Goal: Navigation & Orientation: Find specific page/section

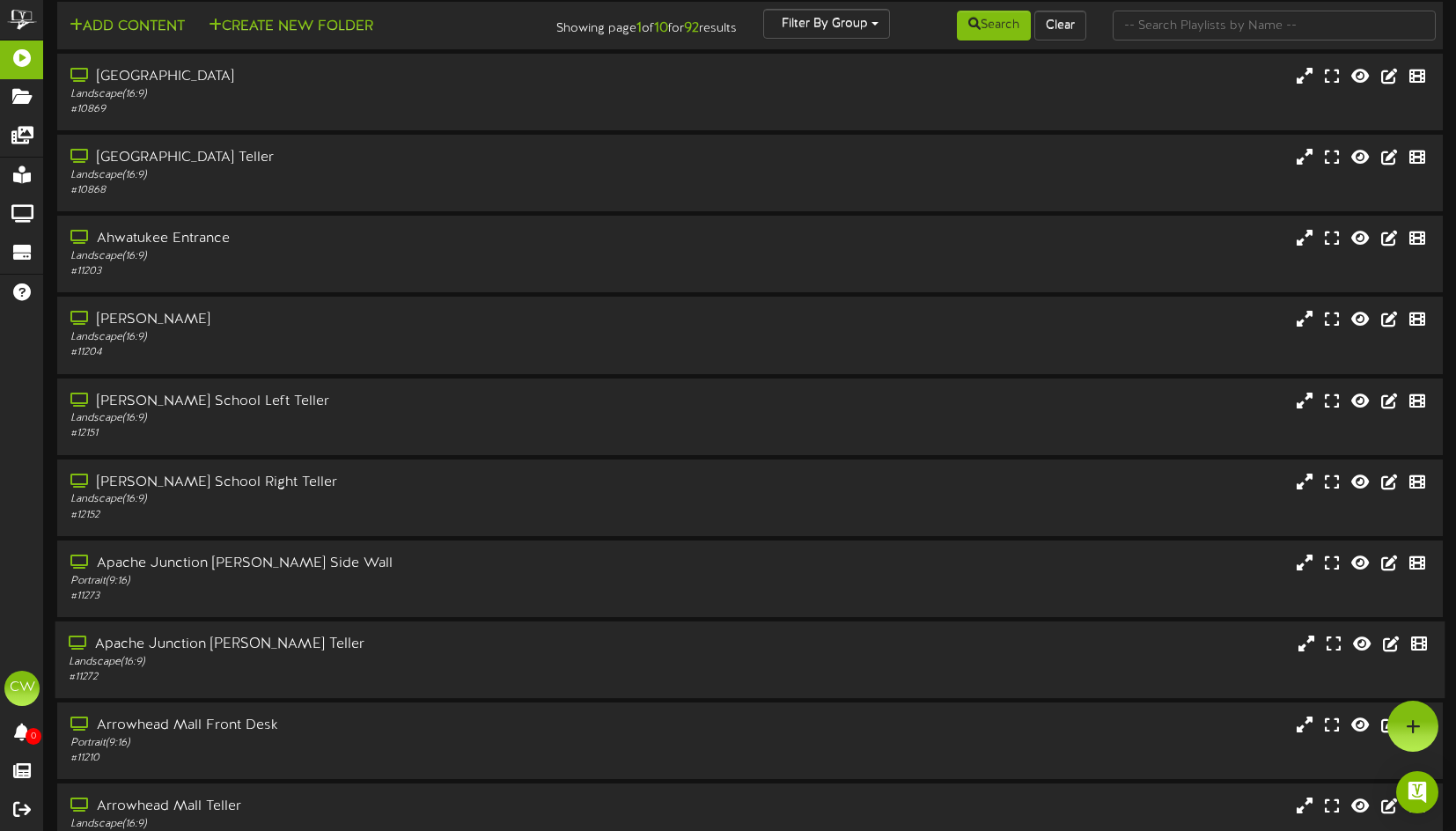
scroll to position [114, 0]
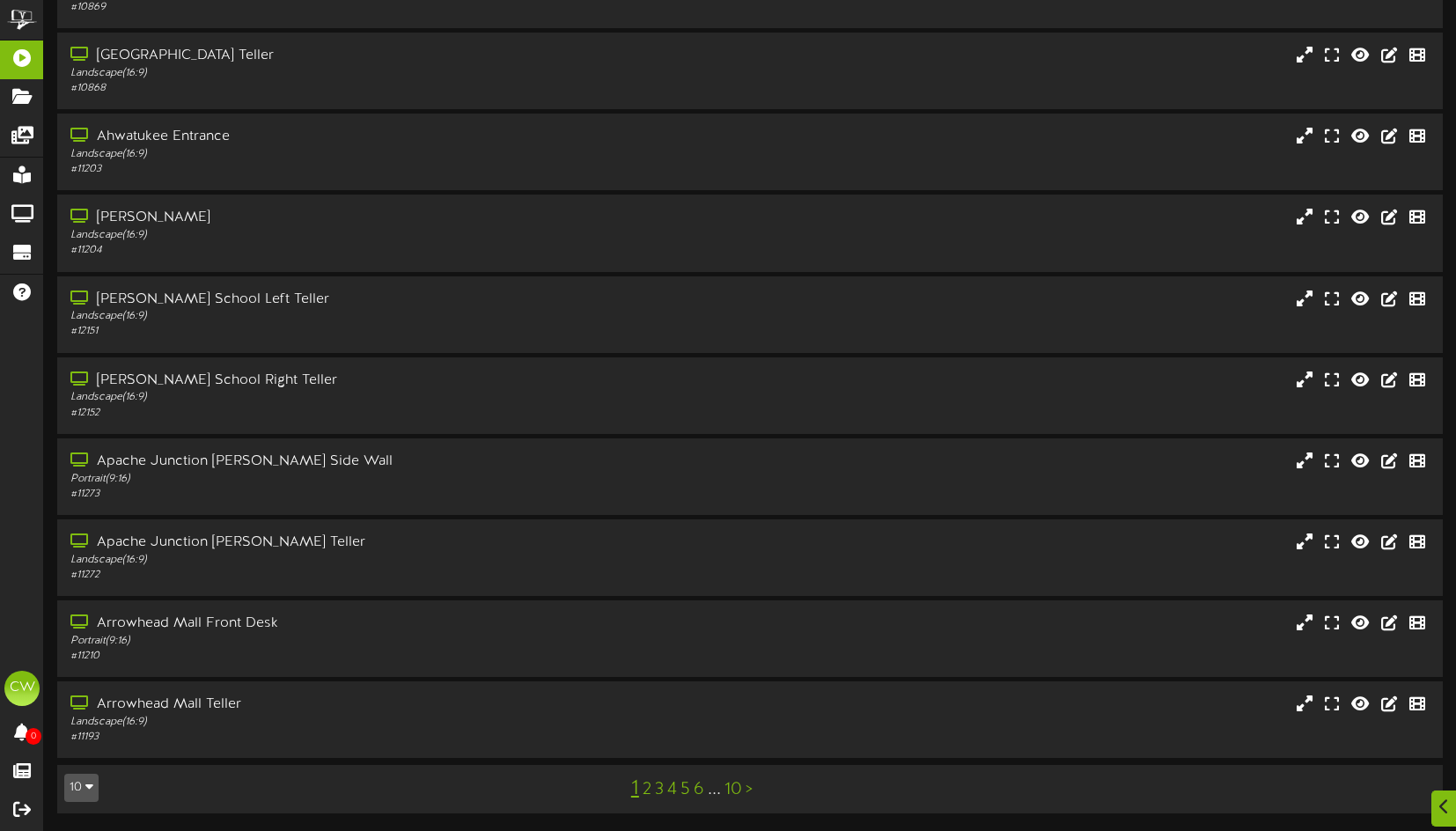
click at [80, 790] on button "10" at bounding box center [81, 788] width 35 height 28
click at [77, 753] on div "100" at bounding box center [82, 753] width 34 height 26
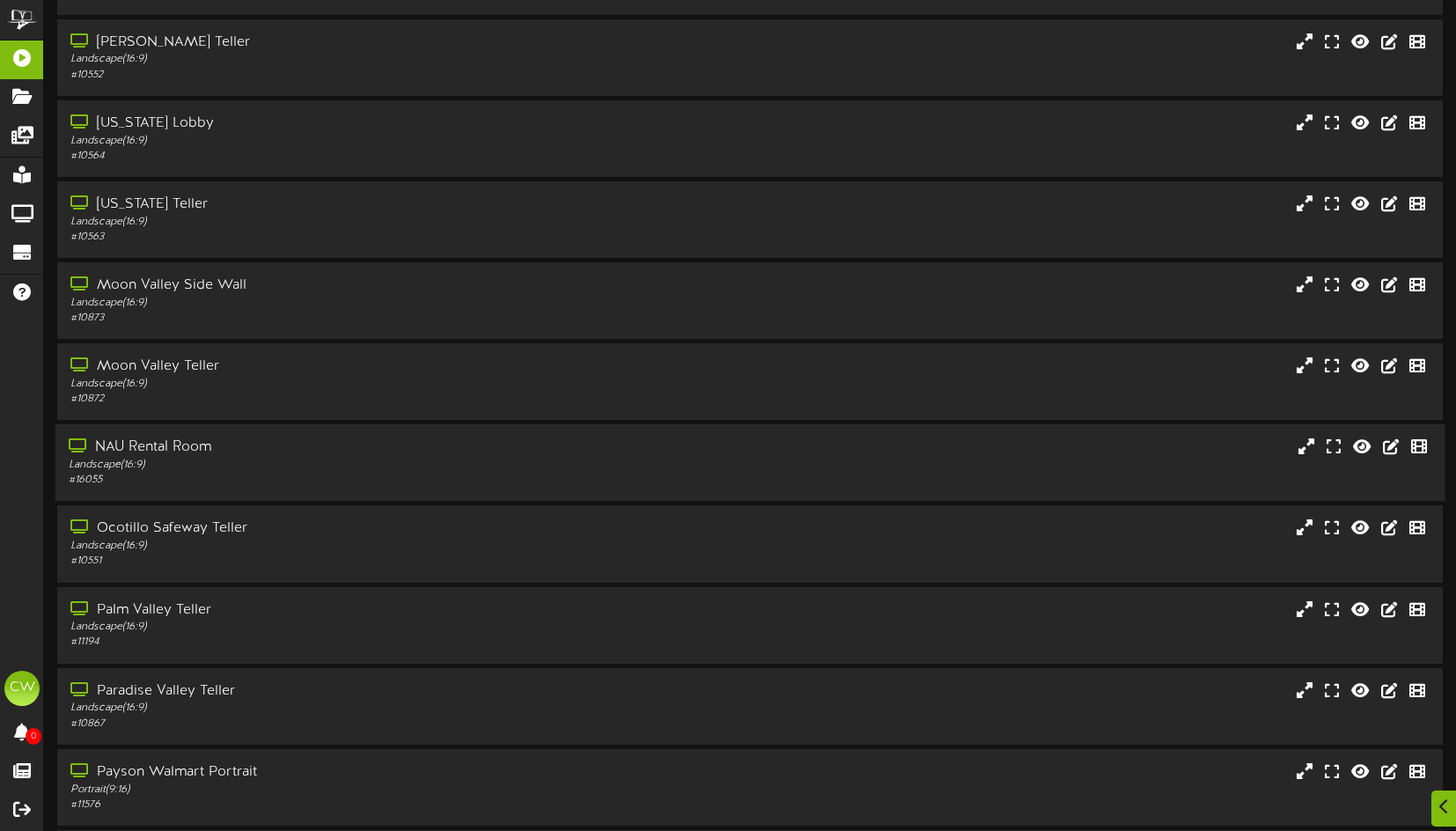
scroll to position [3697, 0]
click at [252, 463] on div "Landscape ( 16:9 )" at bounding box center [345, 464] width 553 height 15
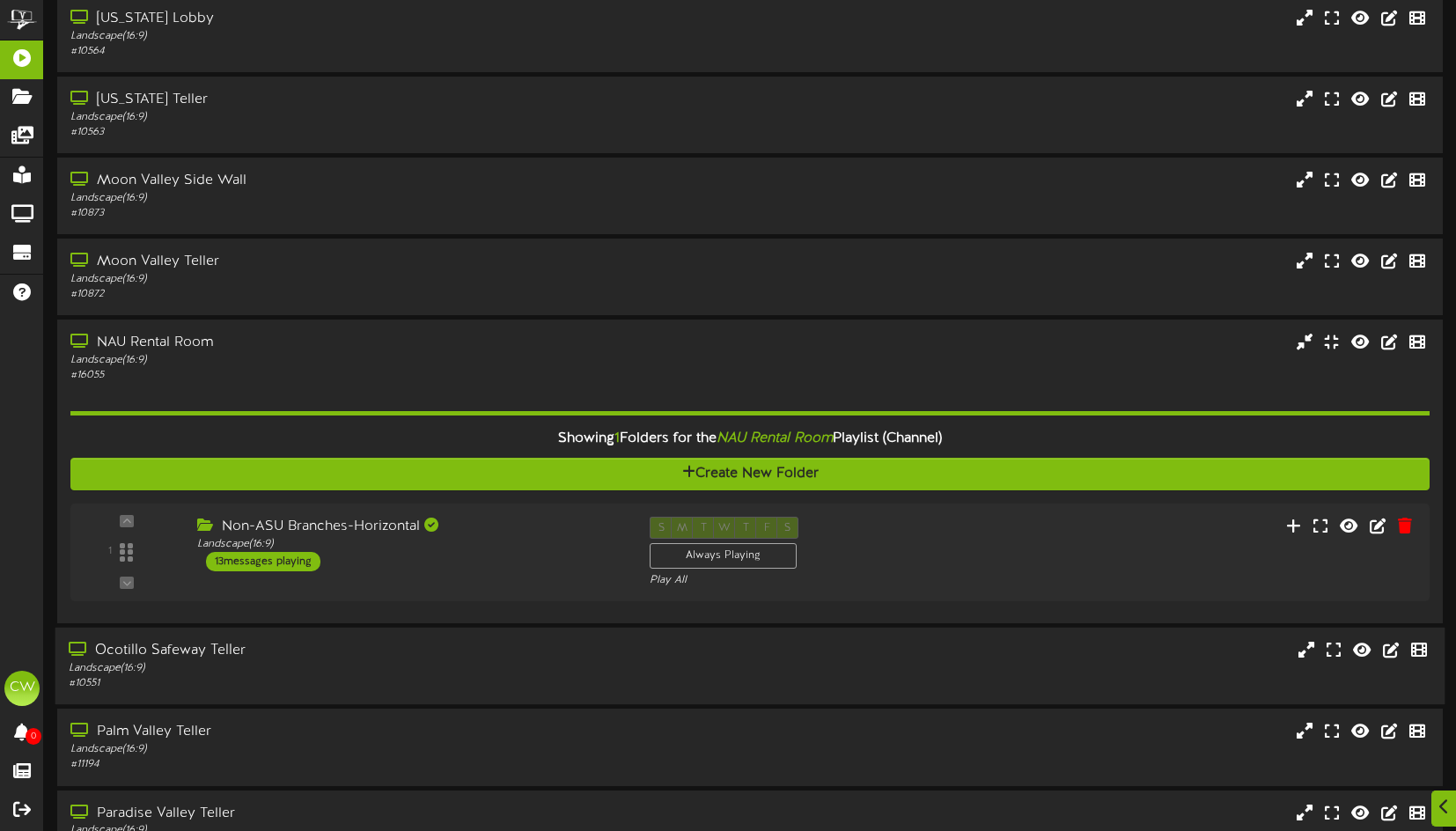
scroll to position [3872, 0]
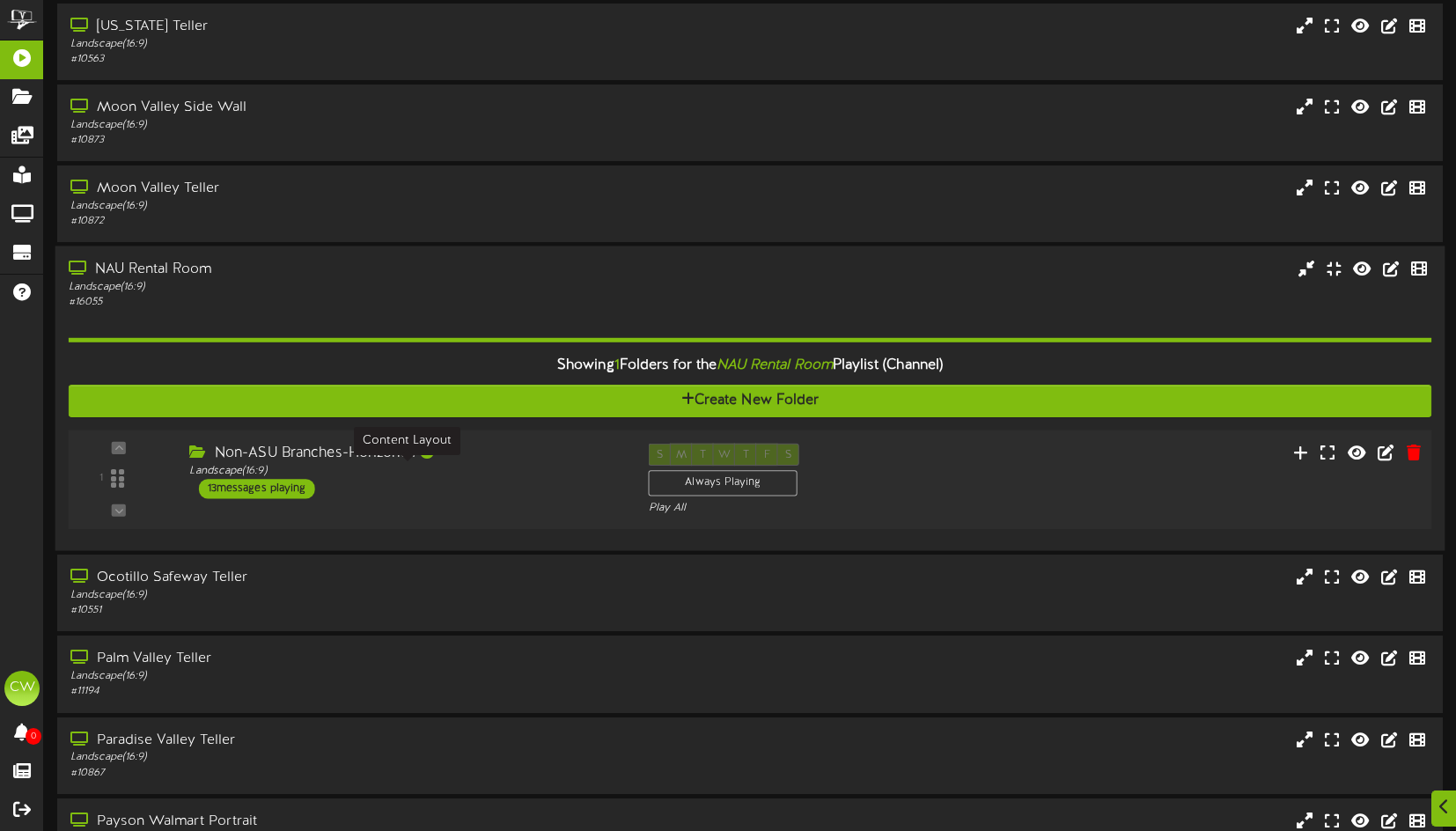
click at [587, 469] on div "Landscape ( 16:9 )" at bounding box center [406, 471] width 432 height 15
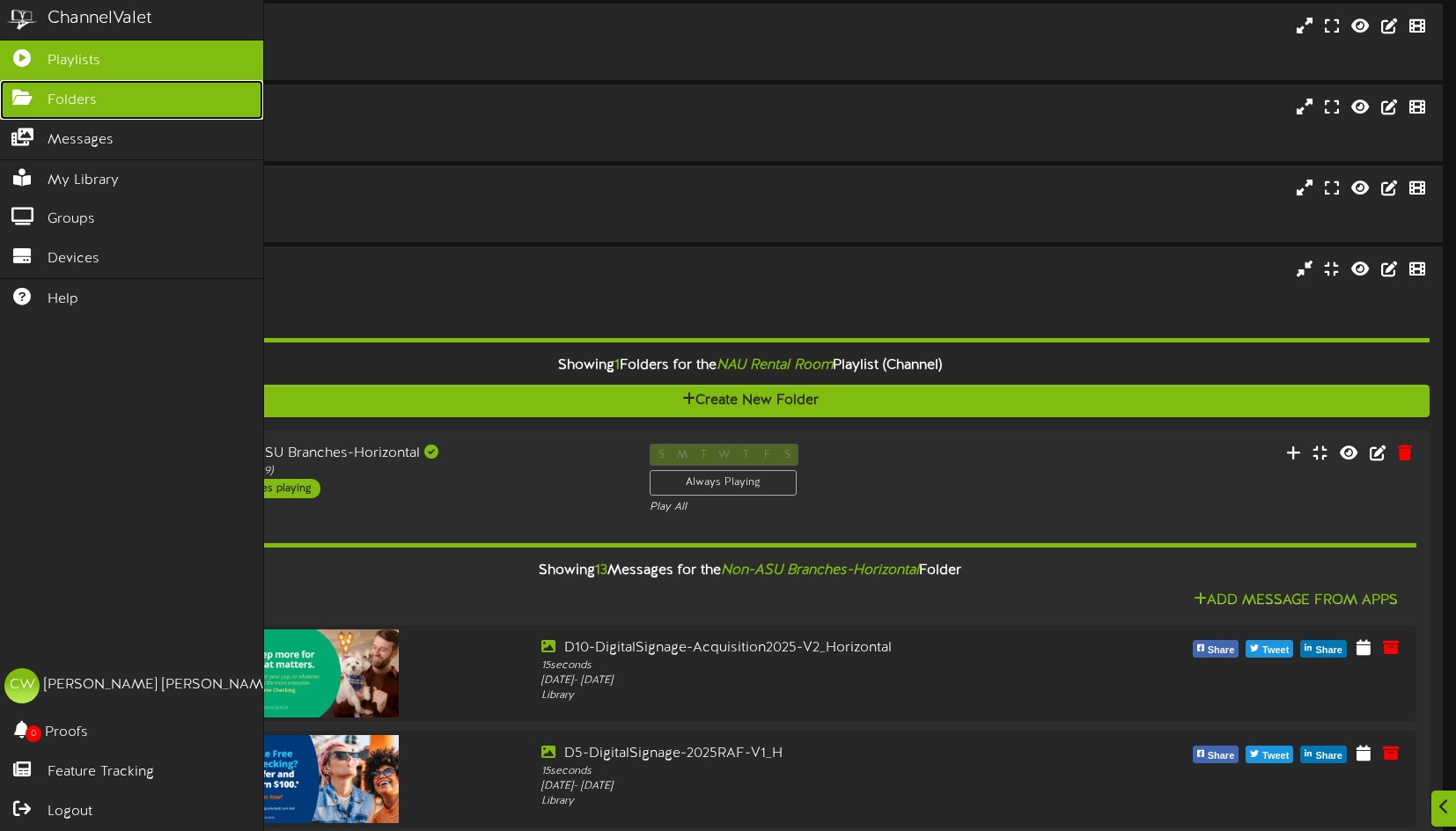
click at [31, 102] on icon at bounding box center [22, 96] width 44 height 13
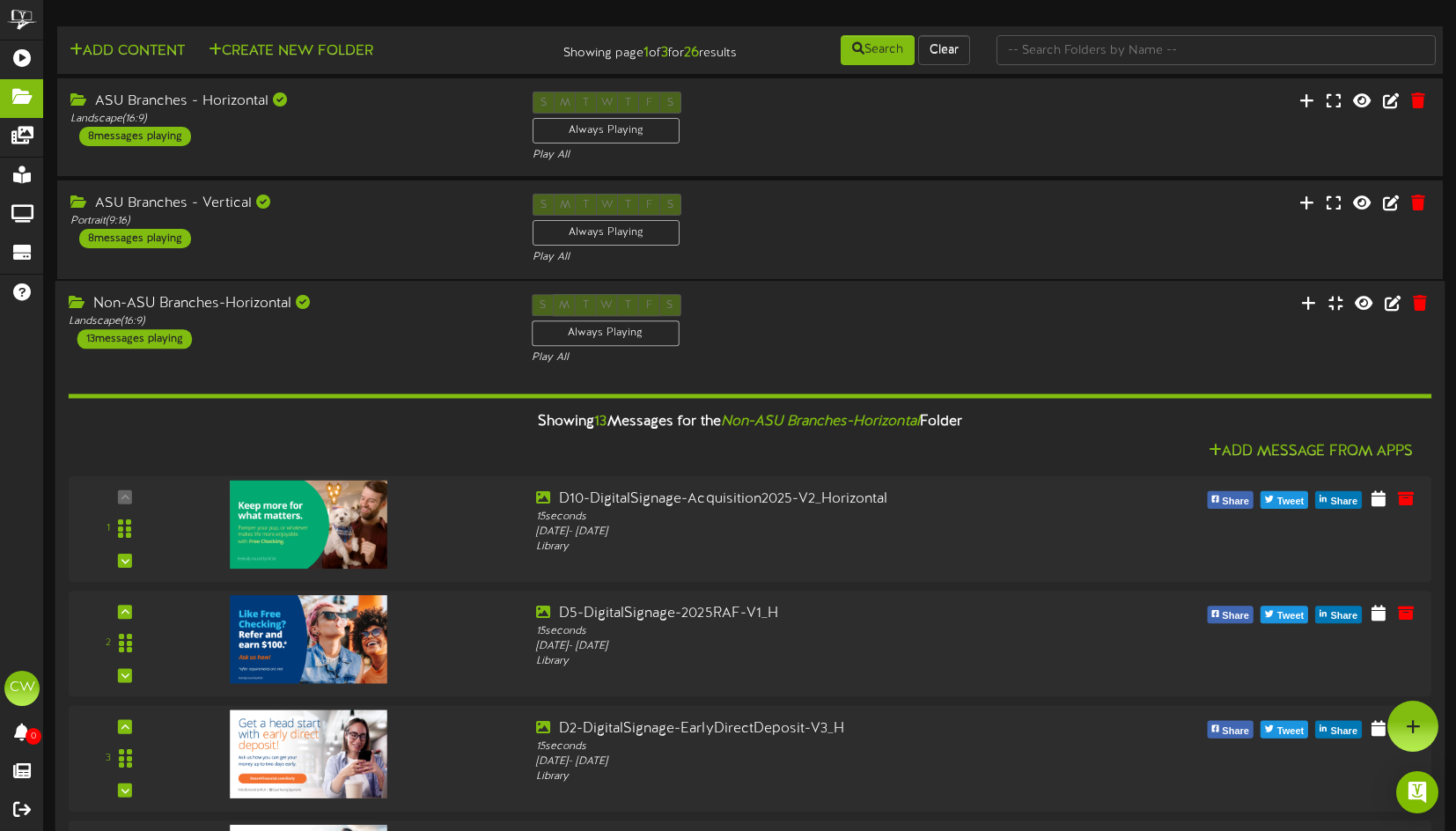
click at [449, 331] on div "Non-ASU Branches-Horizontal Landscape ( 16:9 ) 13 messages playing" at bounding box center [287, 321] width 463 height 54
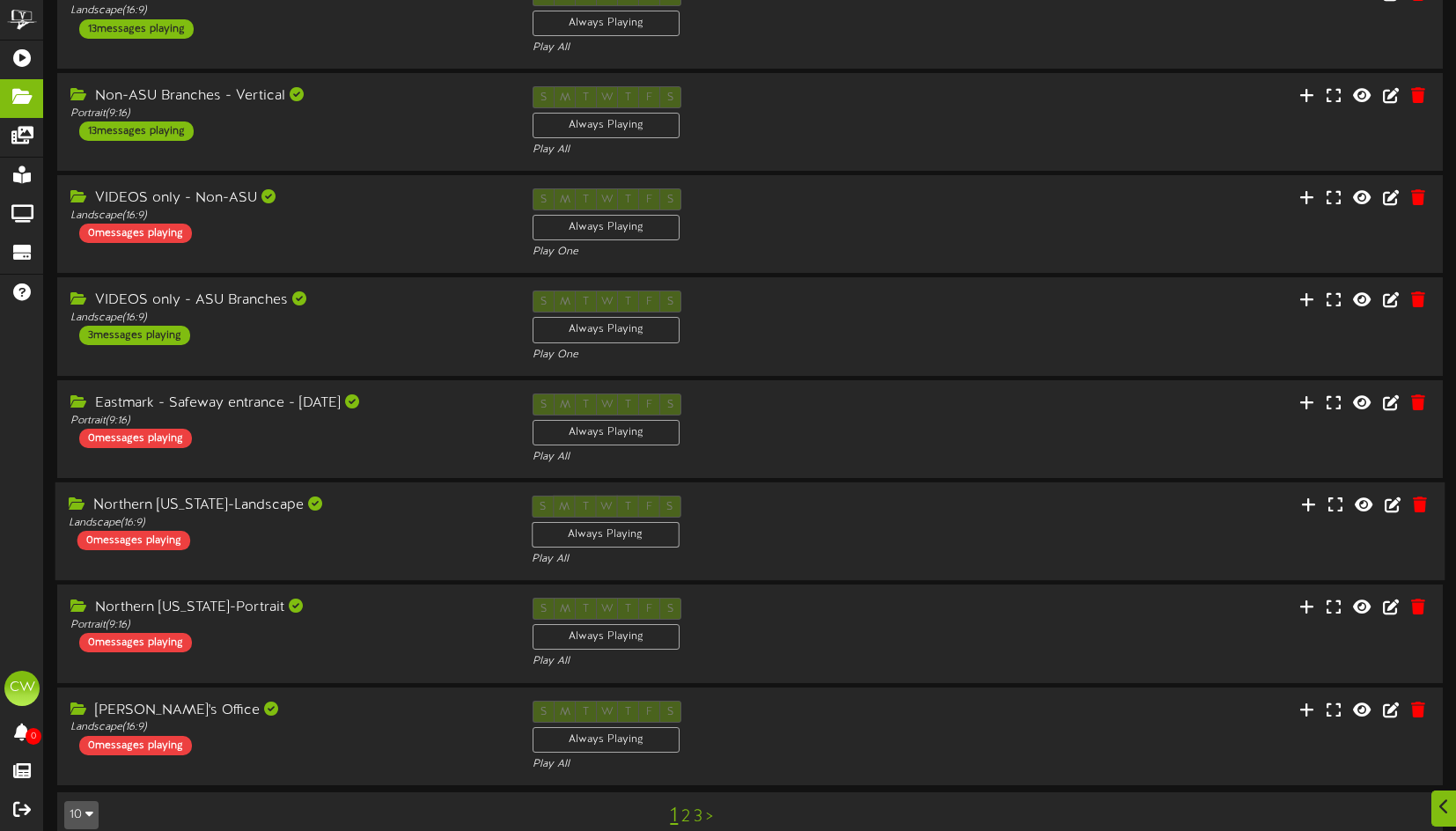
scroll to position [339, 0]
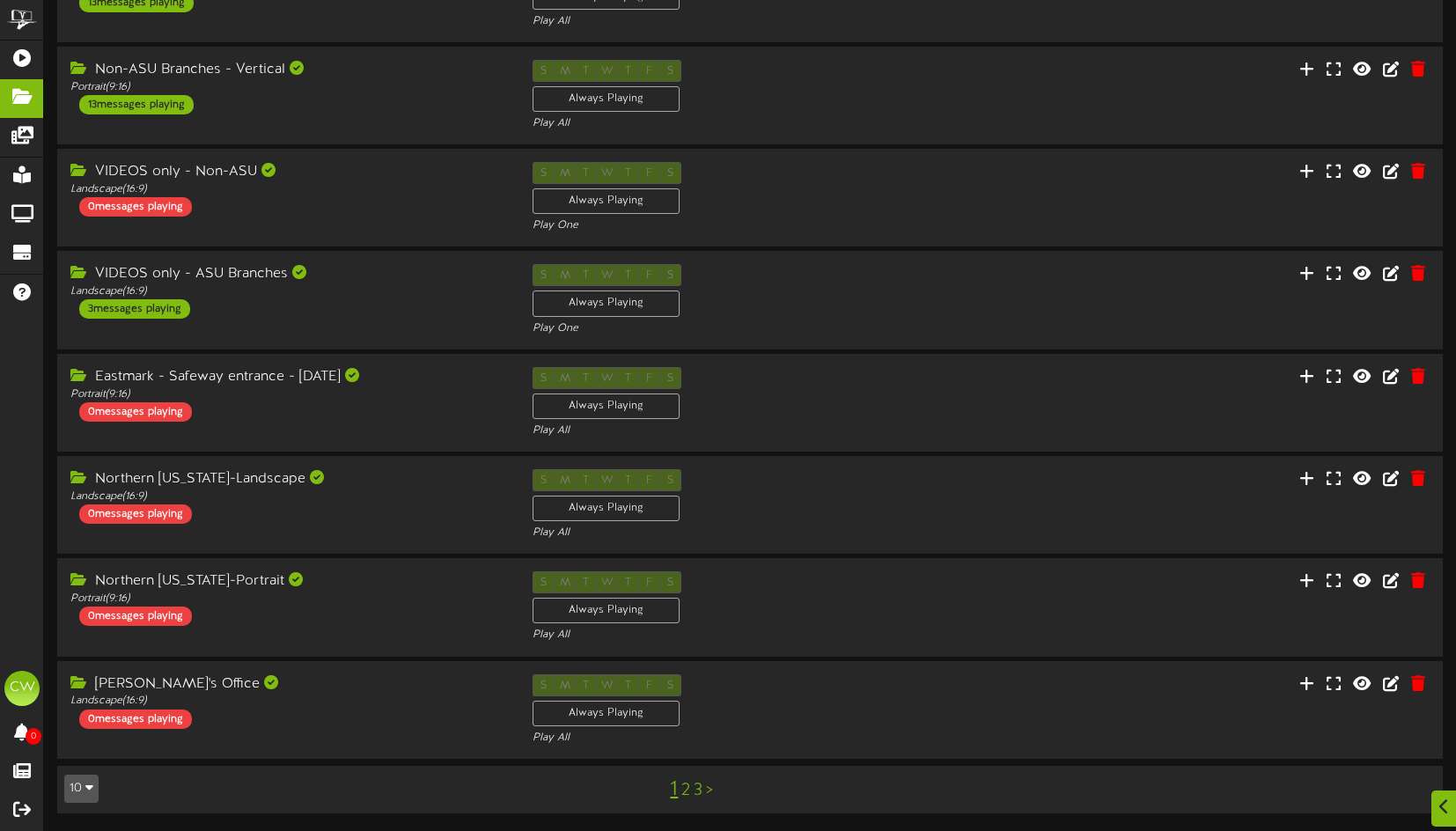
click at [73, 785] on button "10" at bounding box center [81, 789] width 35 height 28
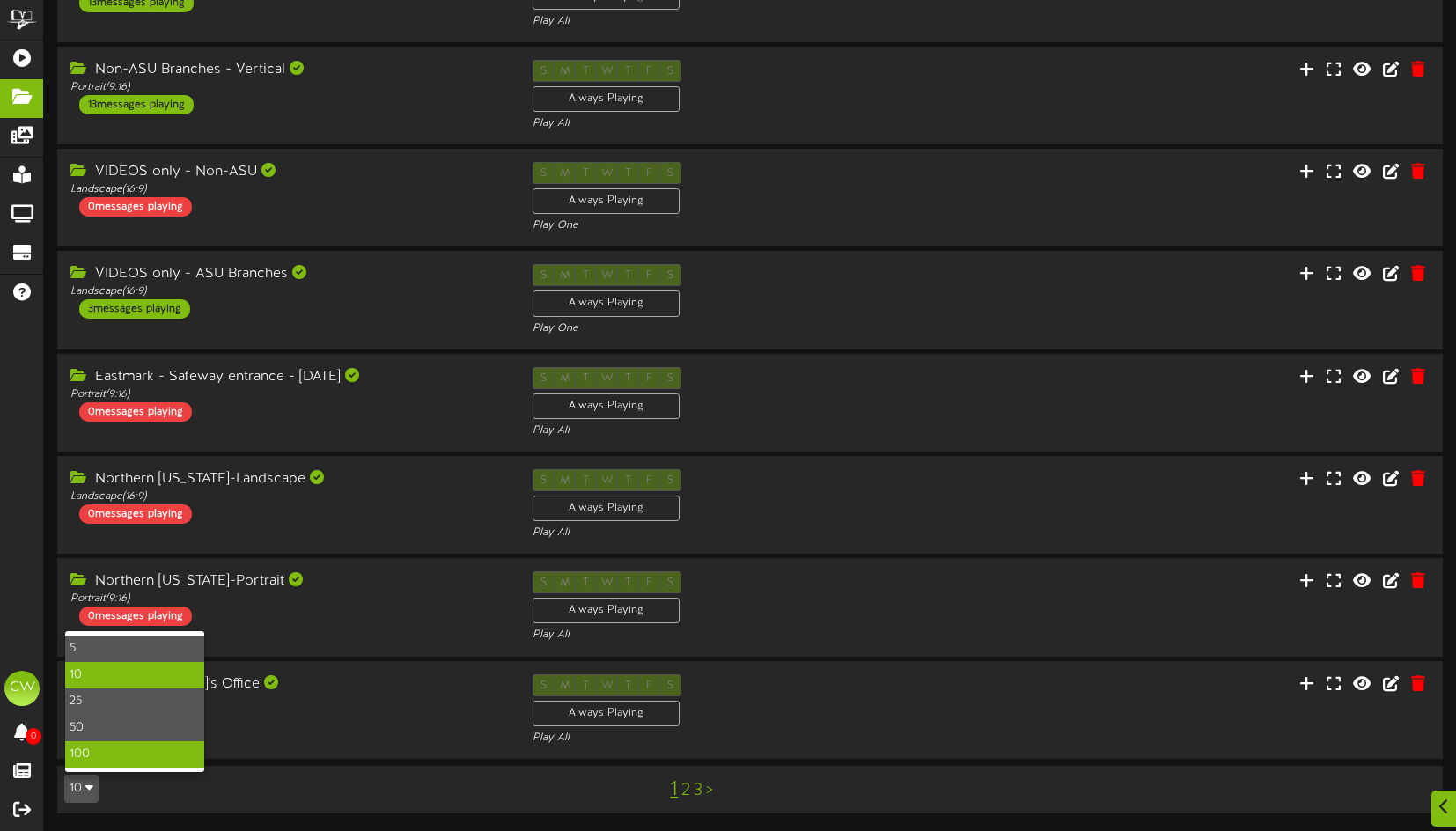
click at [75, 755] on div "100" at bounding box center [134, 754] width 139 height 26
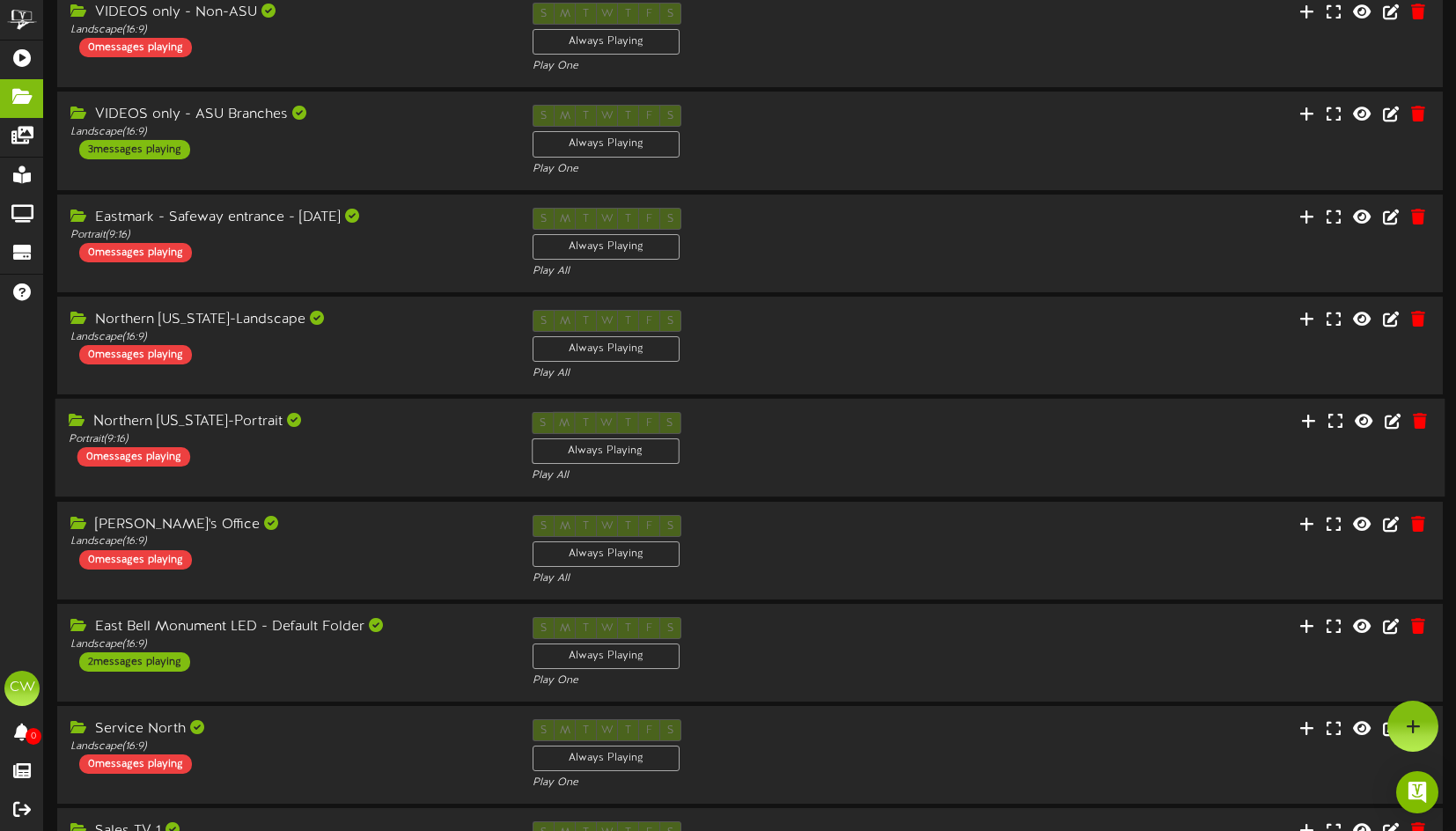
scroll to position [478, 0]
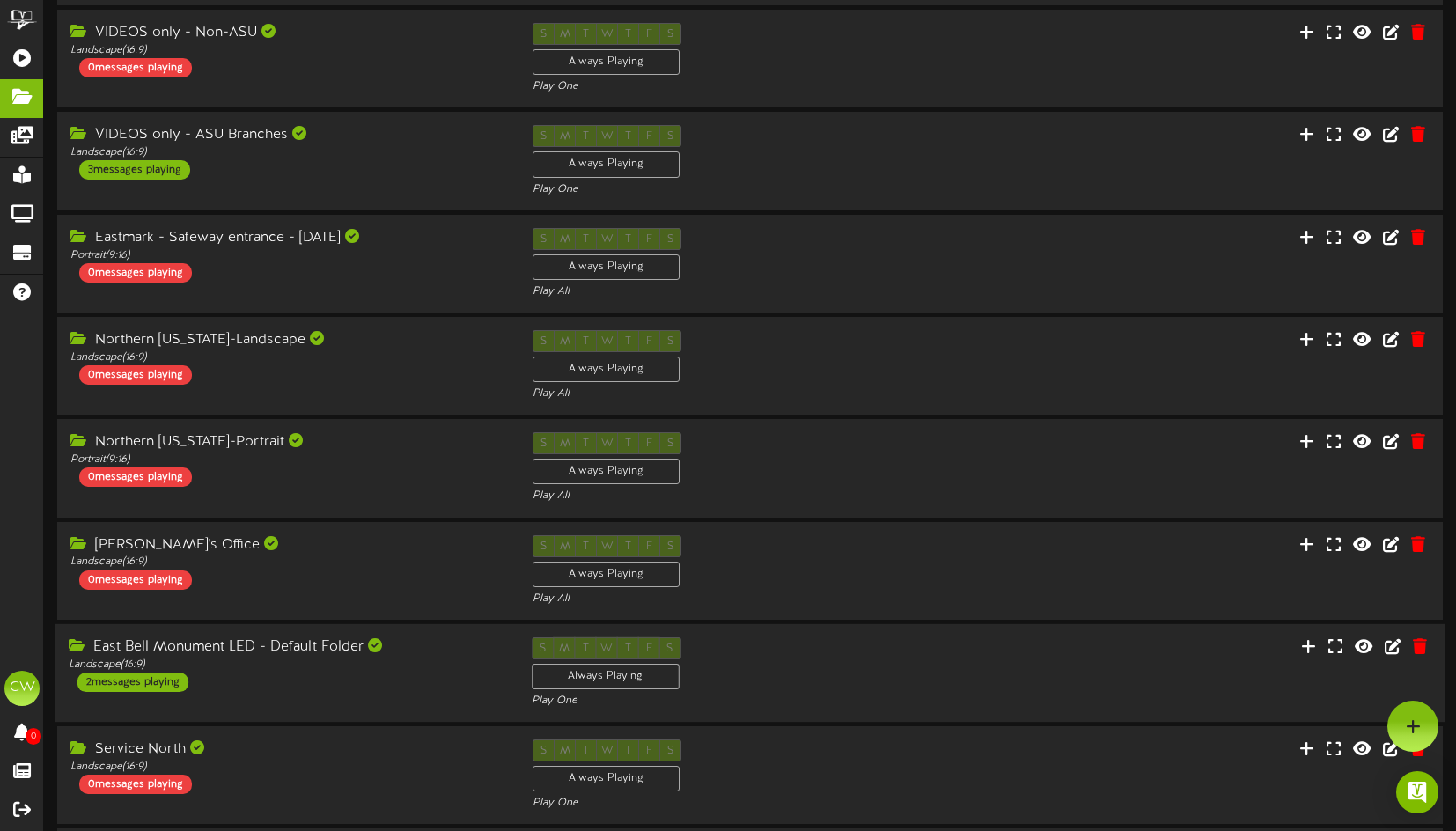
click at [475, 643] on div "East Bell Monument LED - Default Folder" at bounding box center [287, 648] width 437 height 21
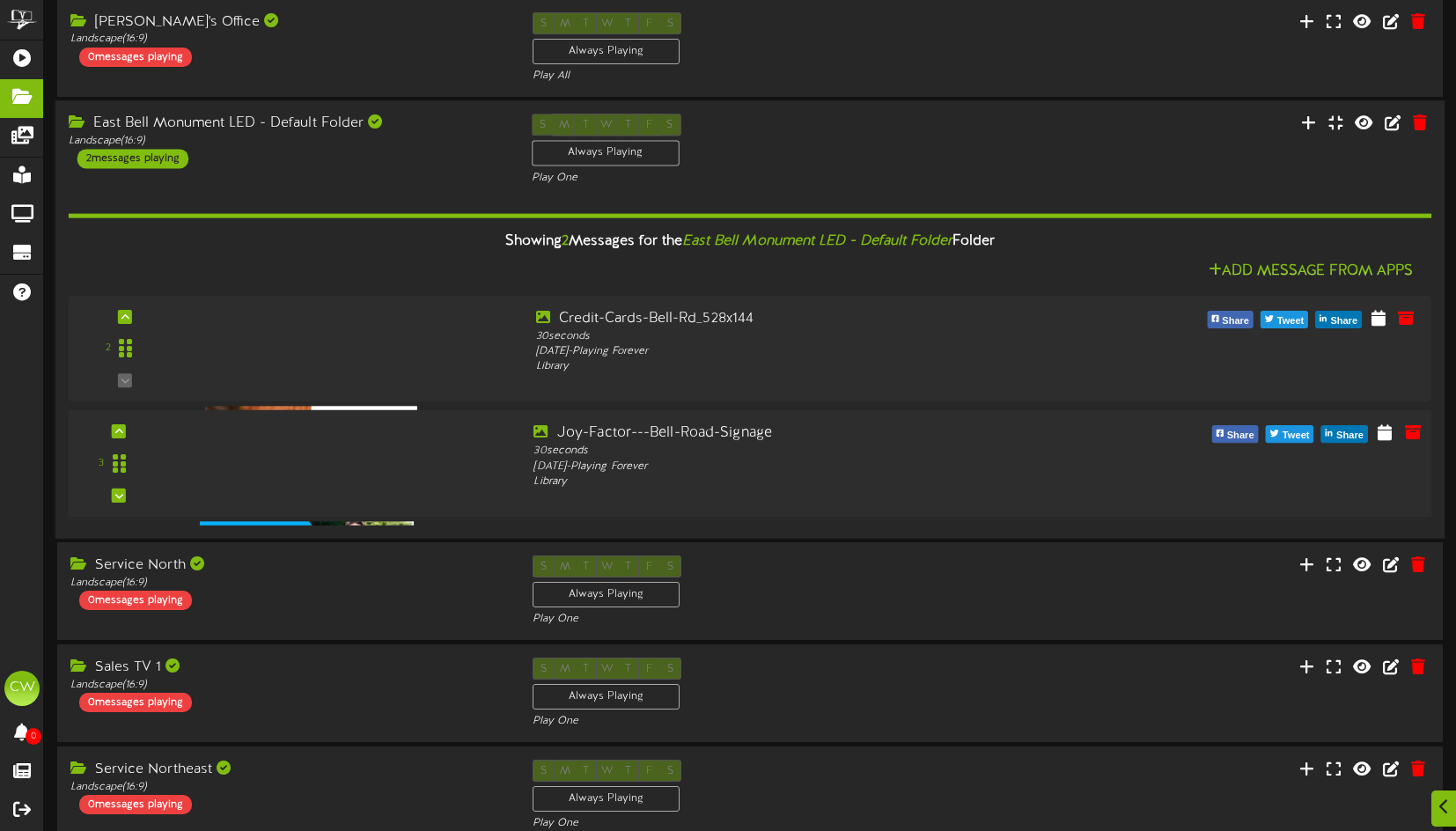
scroll to position [1006, 0]
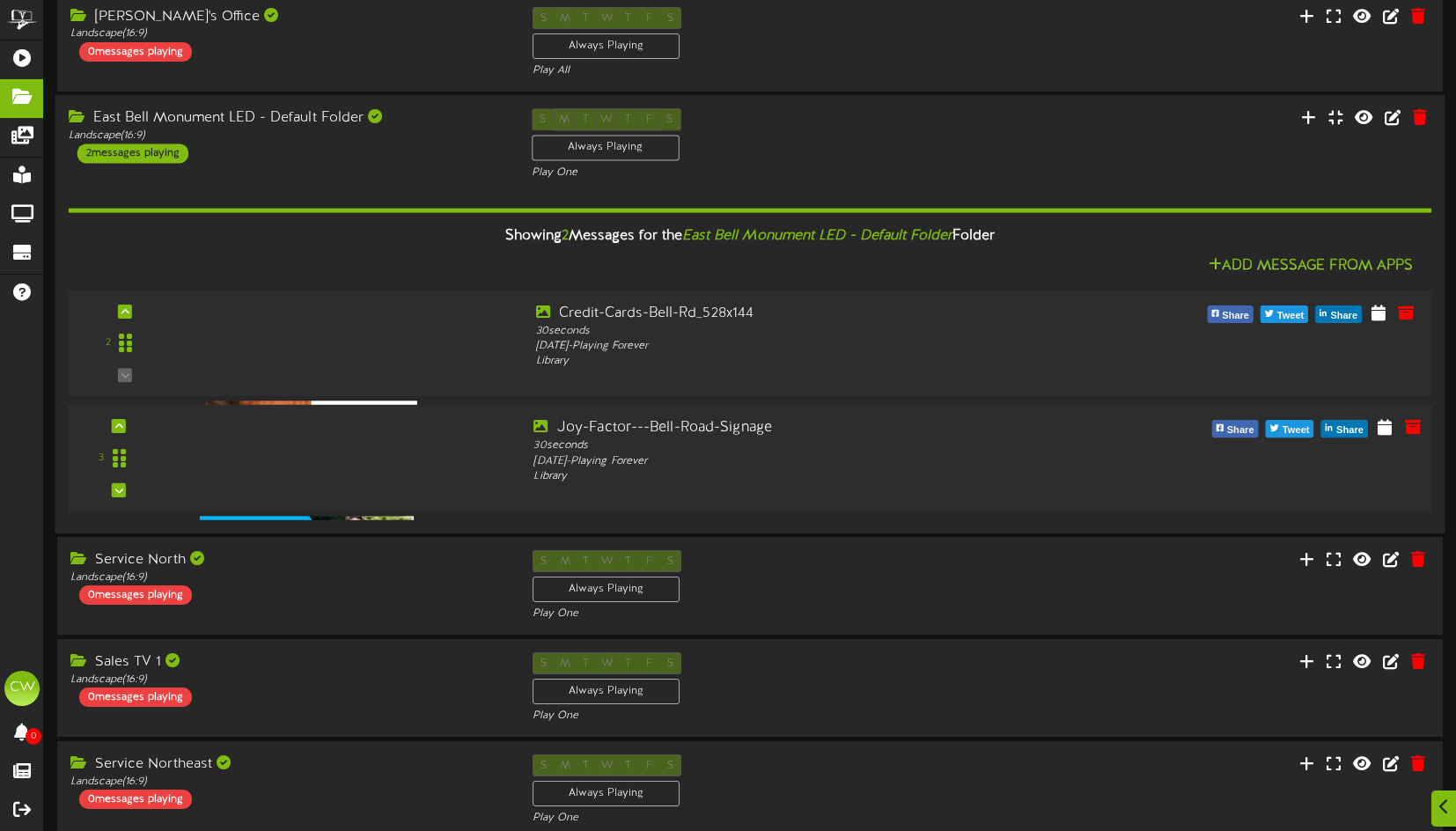
click at [348, 497] on div "3 30 seconds" at bounding box center [751, 457] width 1377 height 80
click at [346, 358] on div at bounding box center [302, 320] width 205 height 89
